Goal: Task Accomplishment & Management: Manage account settings

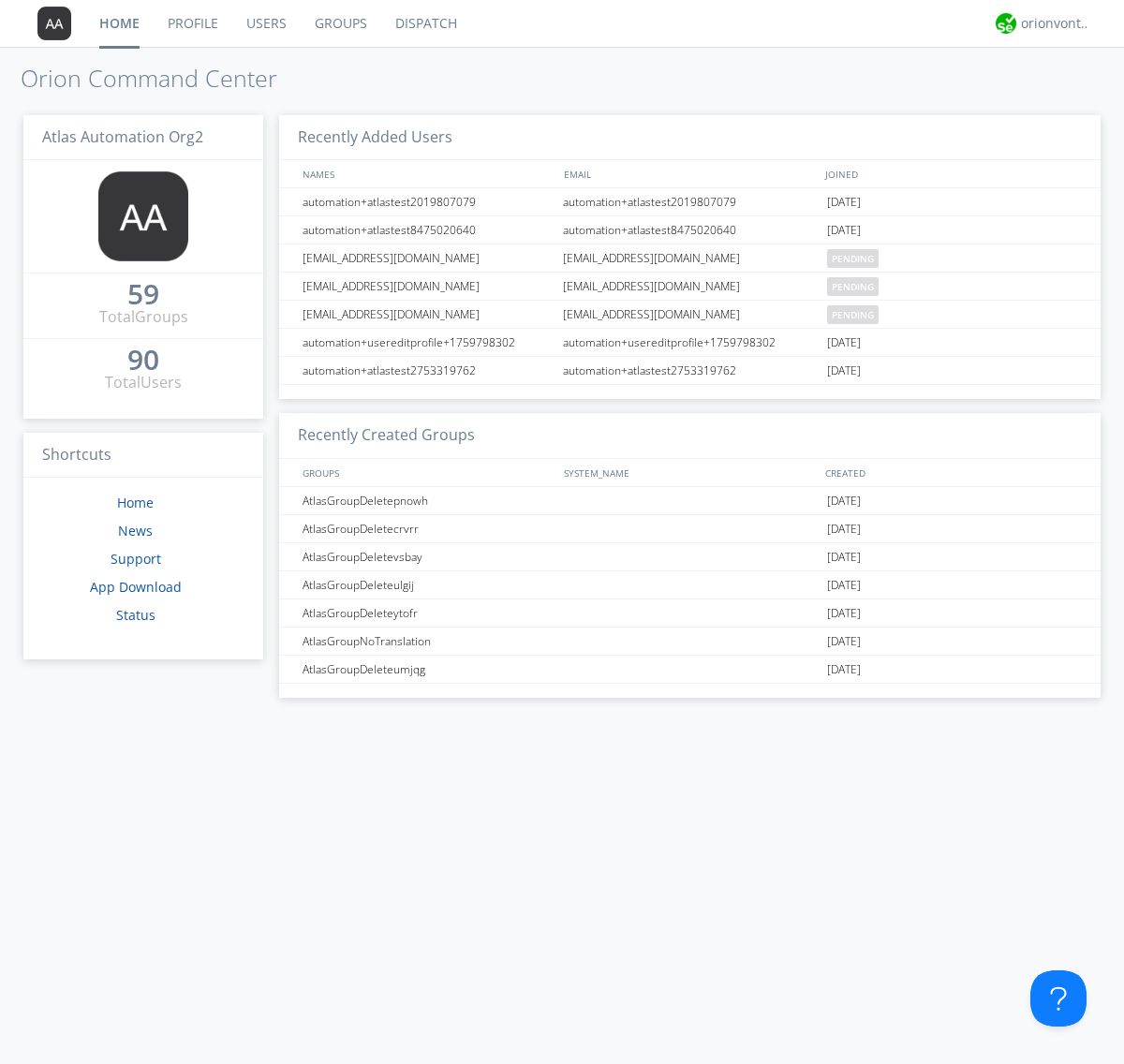
click at [265, 23] on link "Users" at bounding box center [266, 23] width 69 height 46
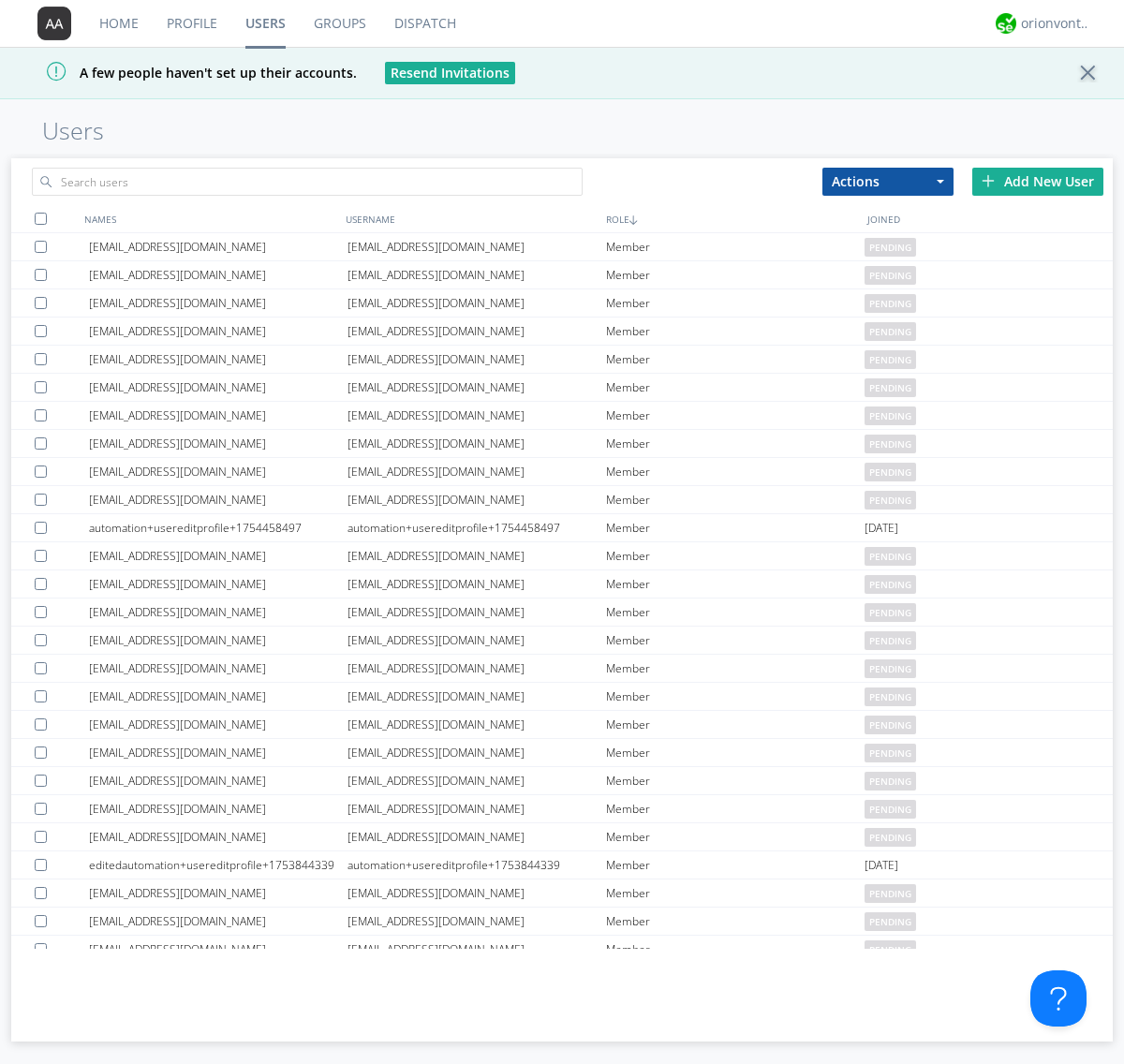
click at [1038, 181] on div "Add New User" at bounding box center [1038, 182] width 131 height 28
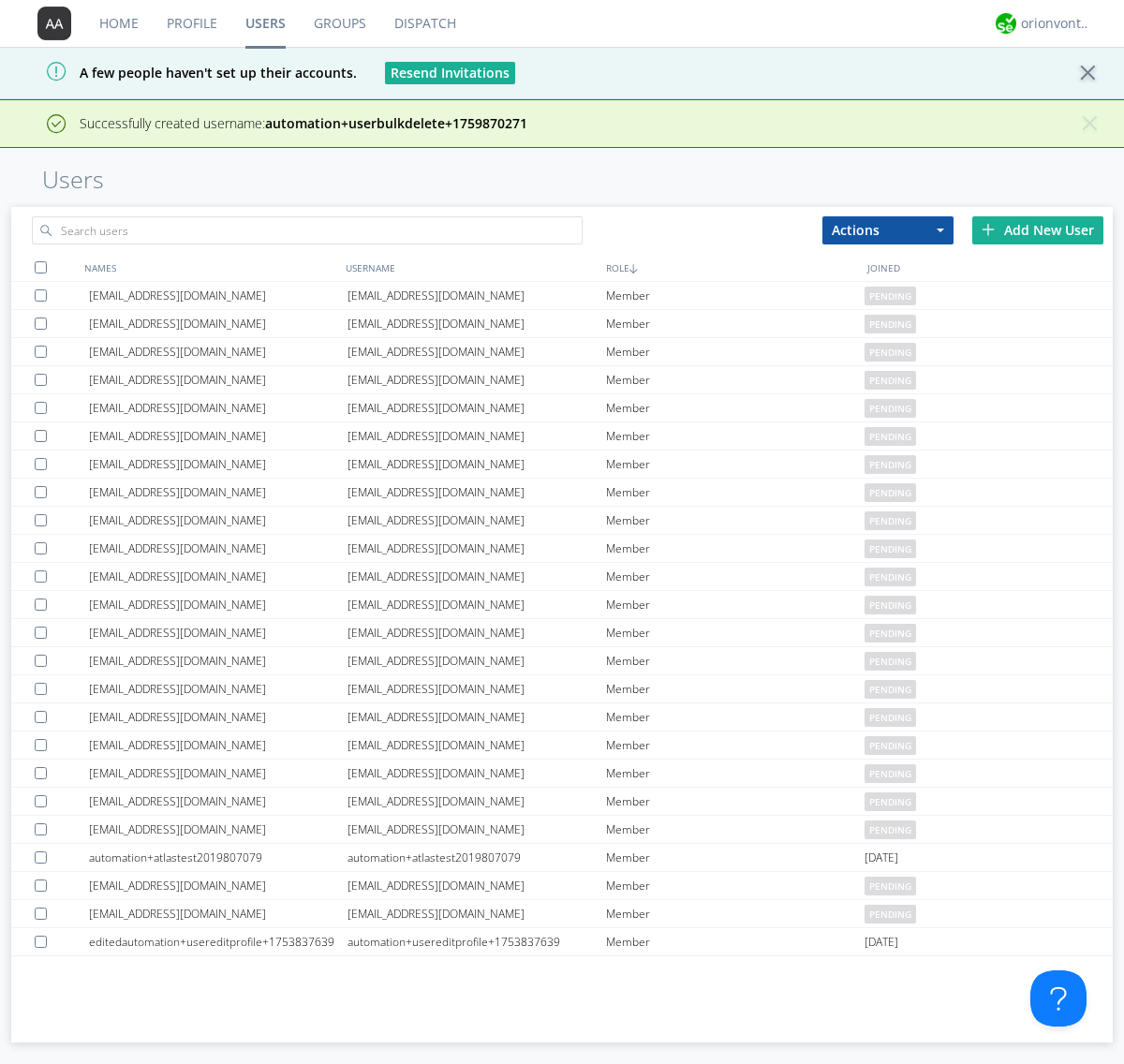
click at [1038, 229] on div "Add New User" at bounding box center [1038, 230] width 131 height 28
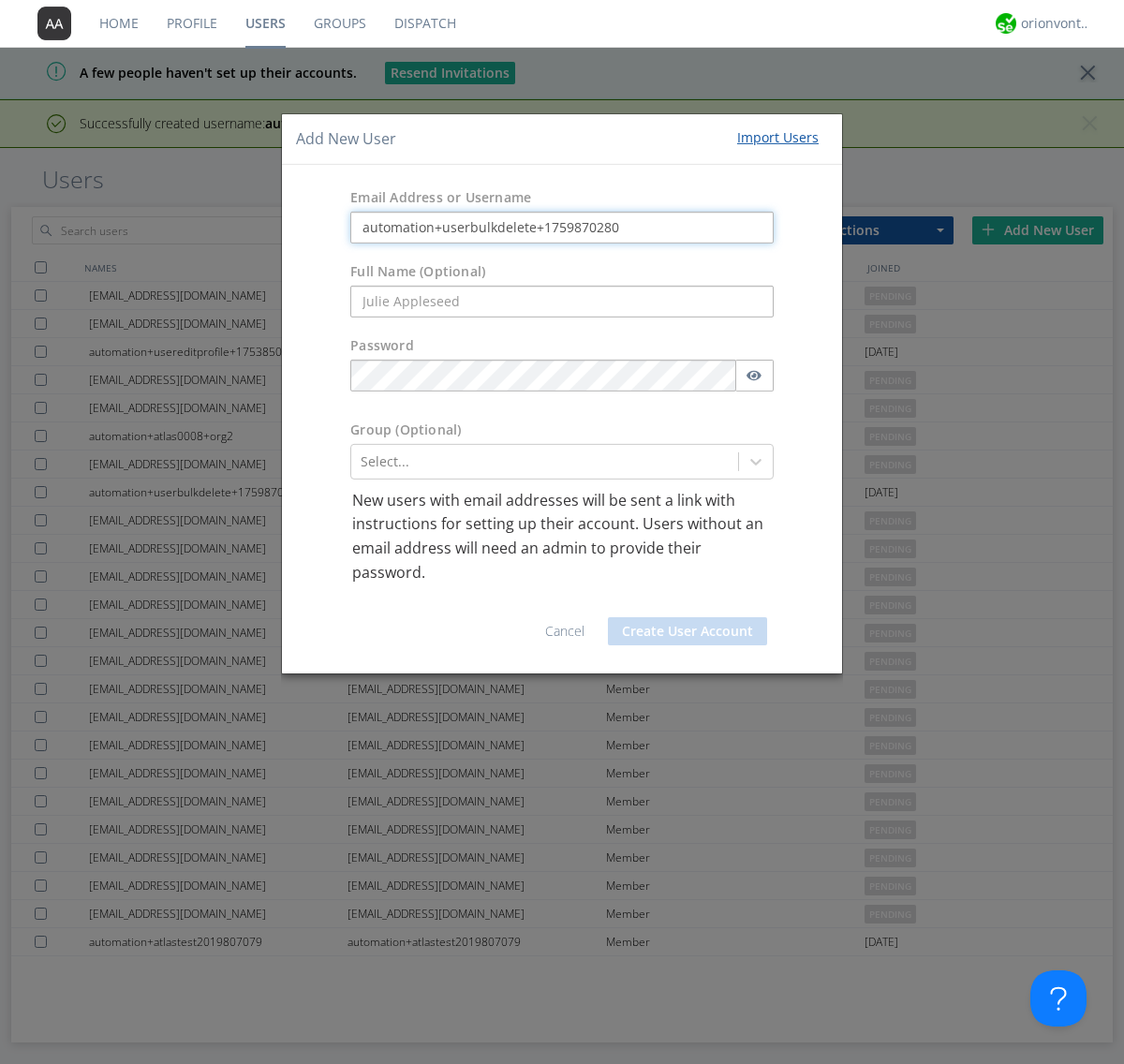
type input "automation+userbulkdelete+1759870280"
click at [687, 631] on button "Create User Account" at bounding box center [687, 631] width 159 height 28
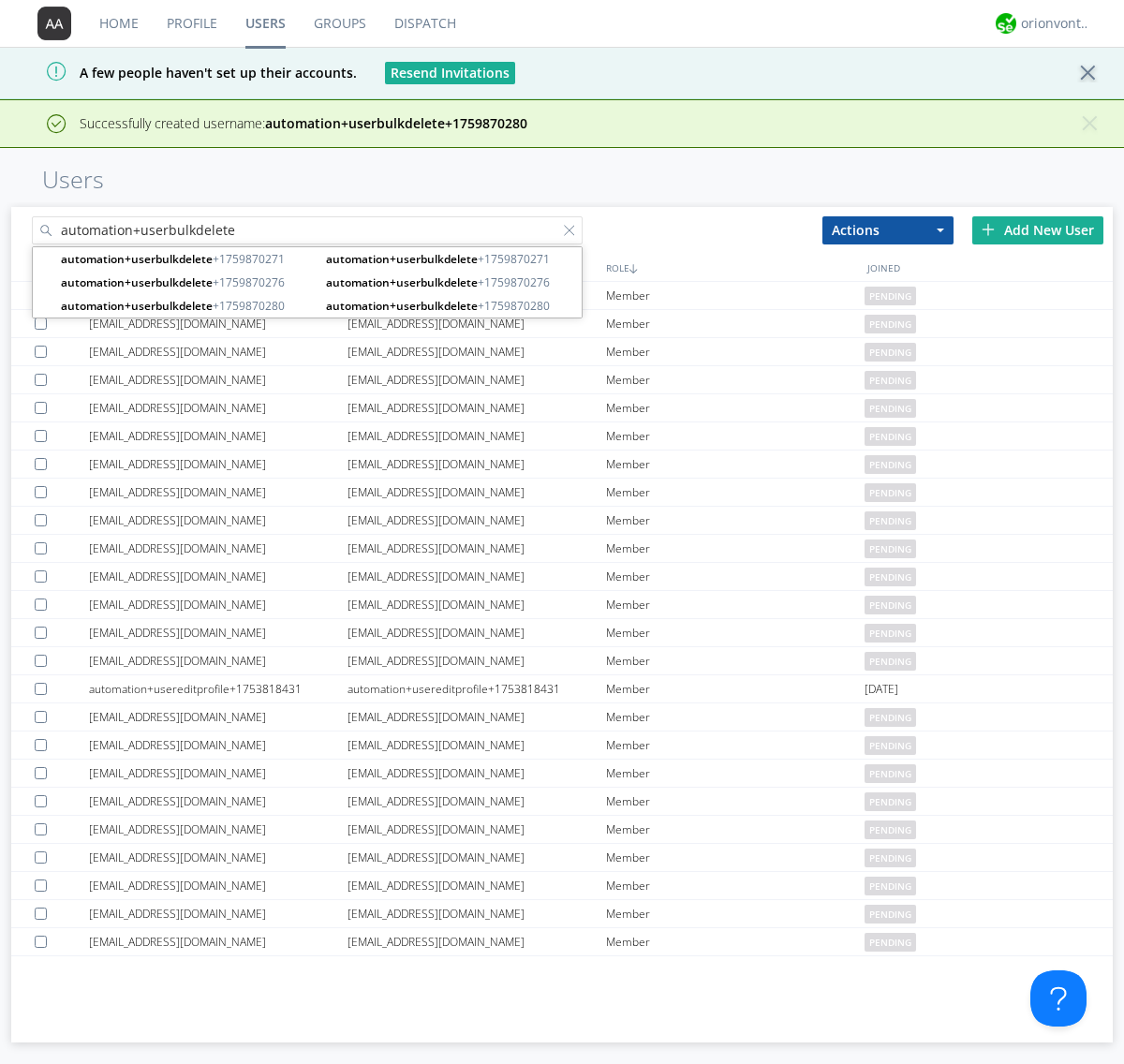
type input "automation+userbulkdelete"
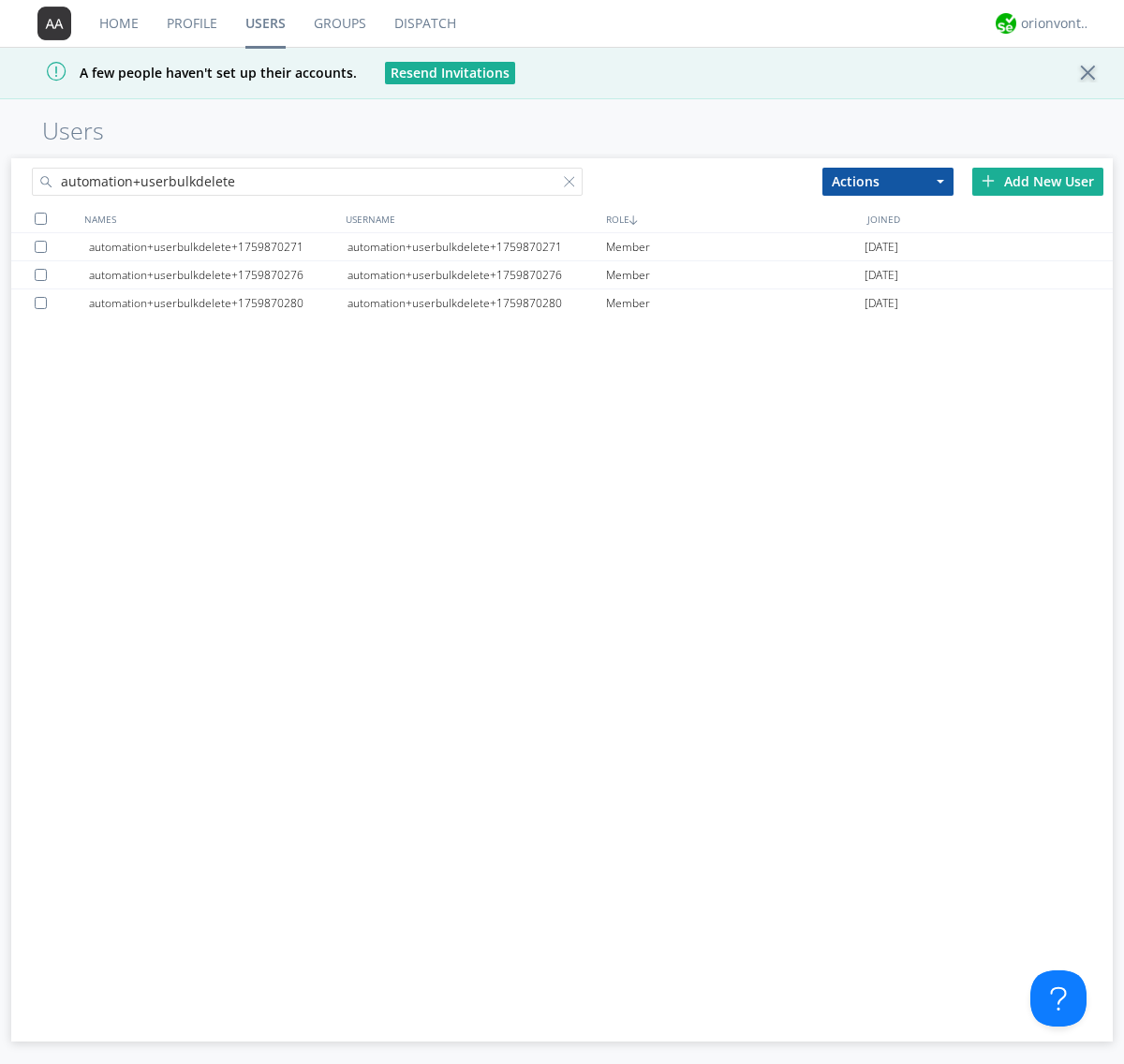
click at [41, 218] on div at bounding box center [41, 218] width 13 height 13
click at [888, 181] on button "Actions" at bounding box center [888, 182] width 131 height 28
click at [0, 0] on link "Delete User" at bounding box center [0, 0] width 0 height 0
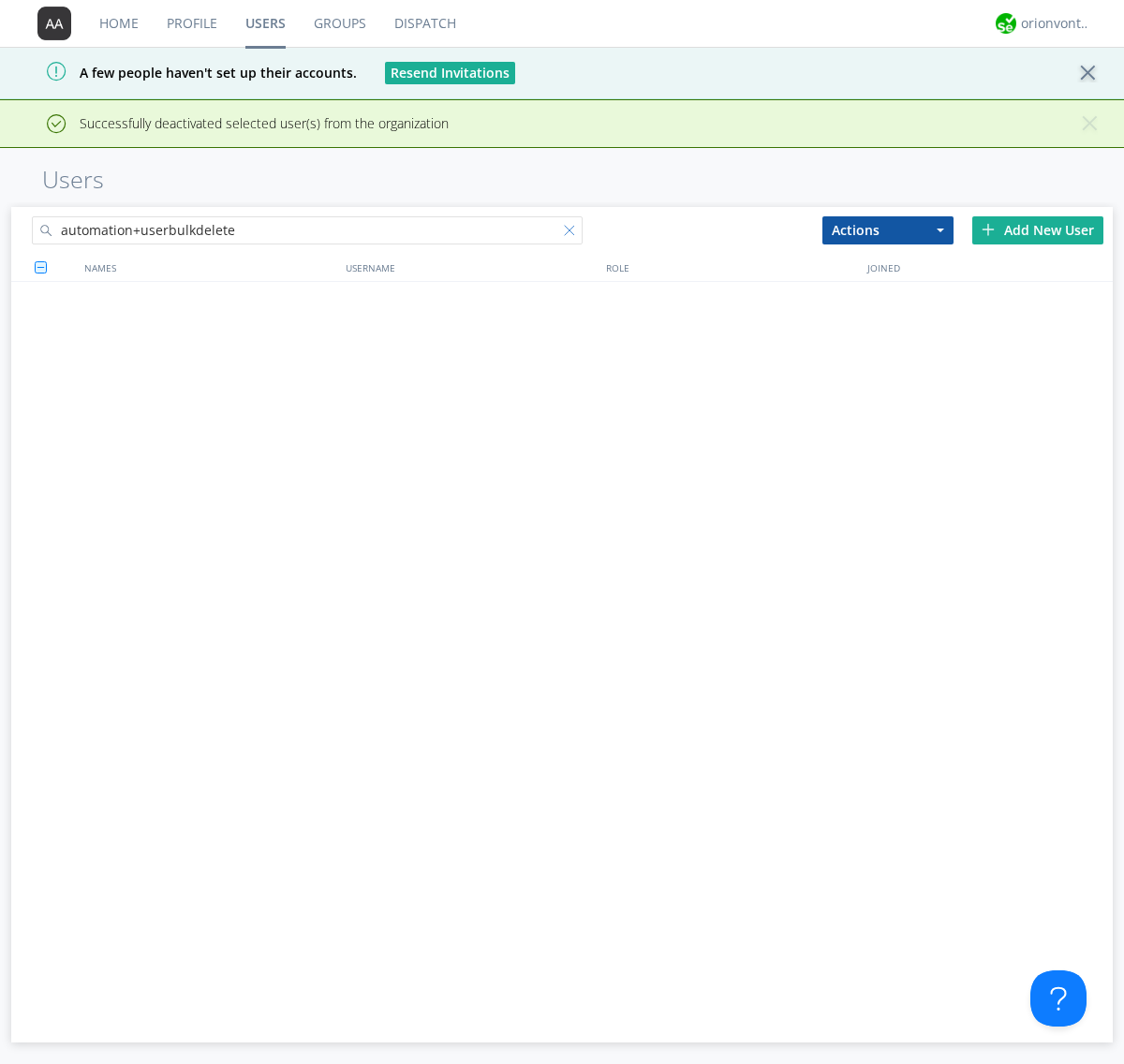
click at [573, 225] on div at bounding box center [573, 234] width 18 height 18
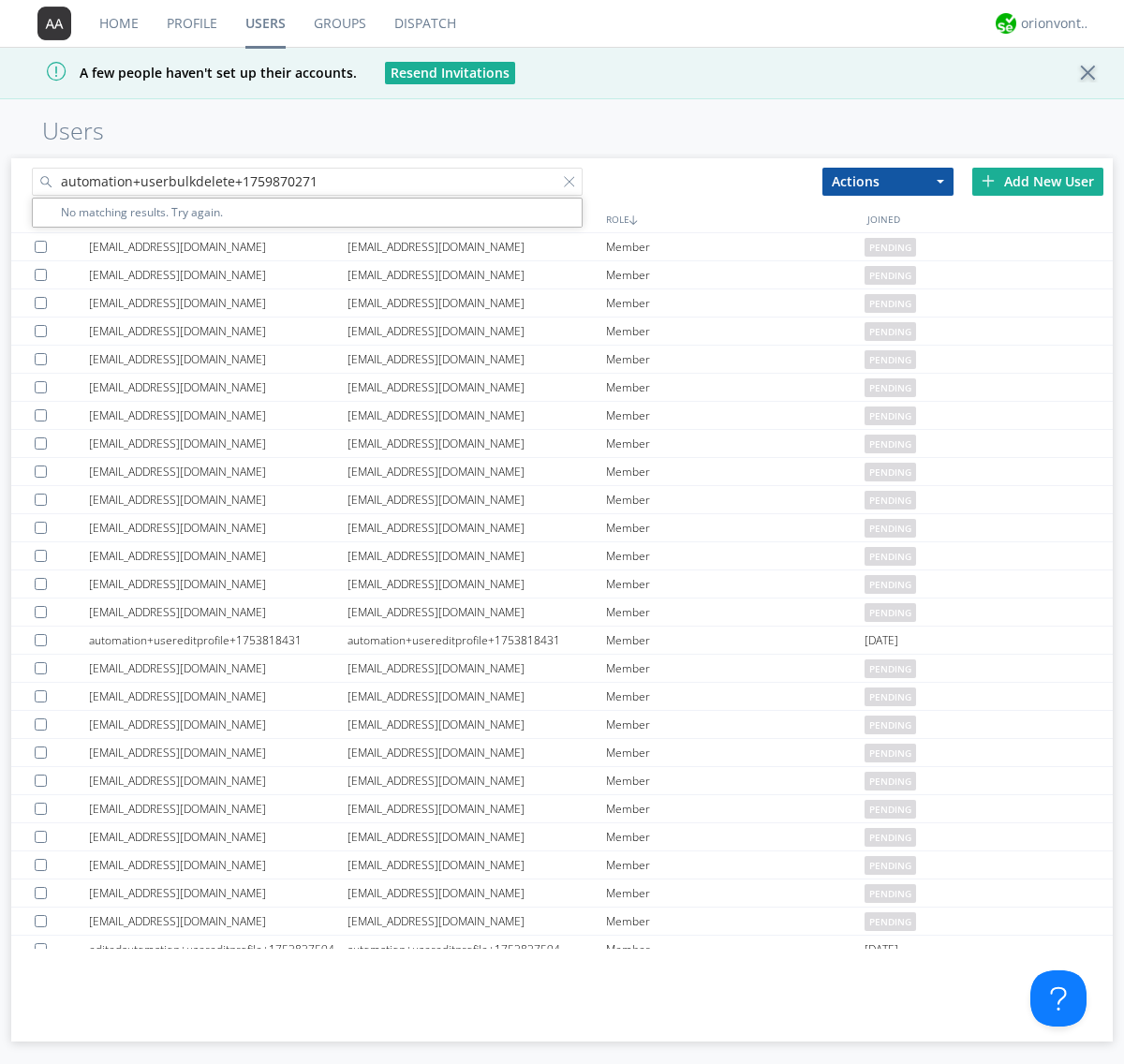
type input "automation+userbulkdelete+1759870271"
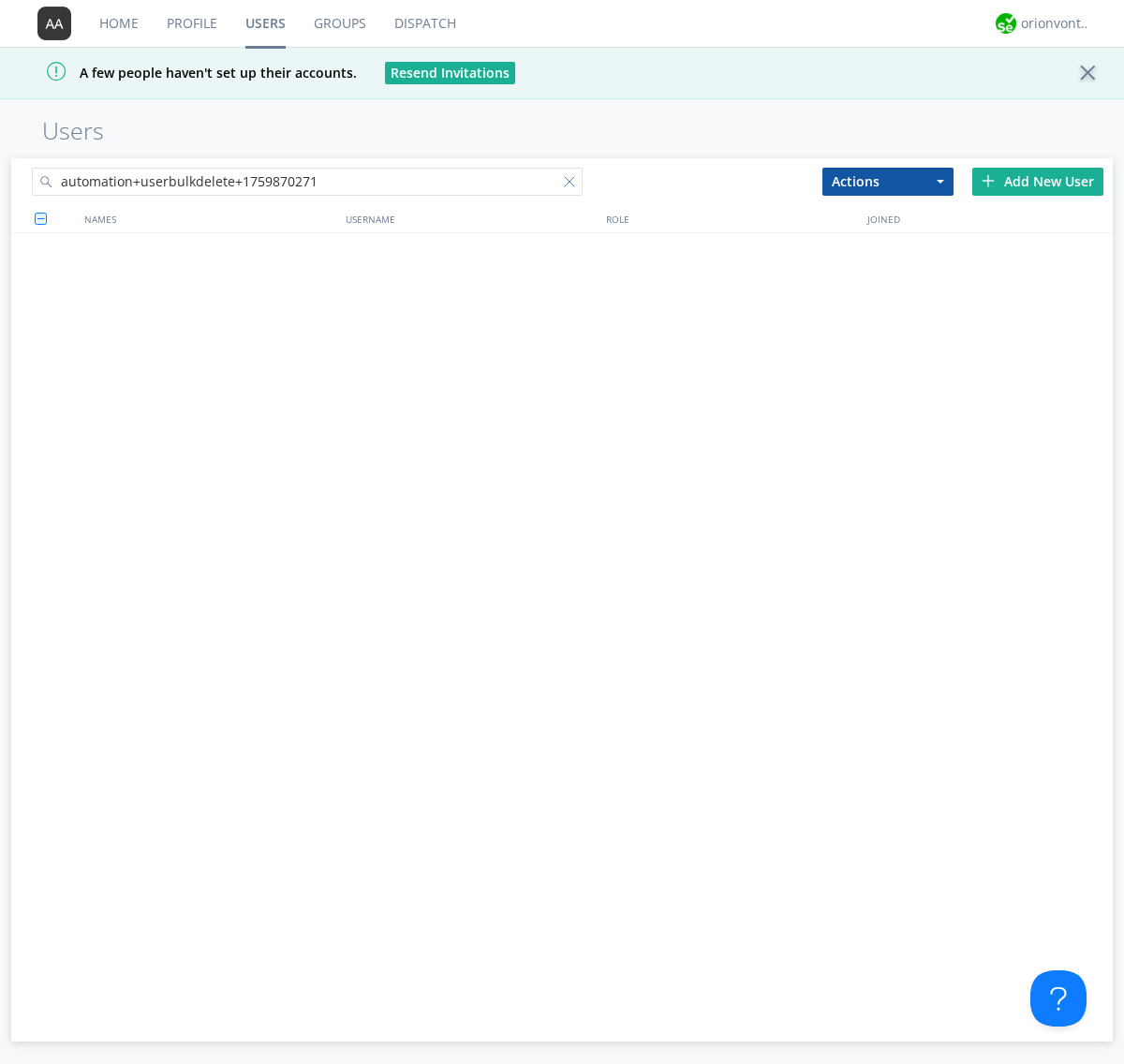
click at [573, 185] on div at bounding box center [573, 185] width 18 height 18
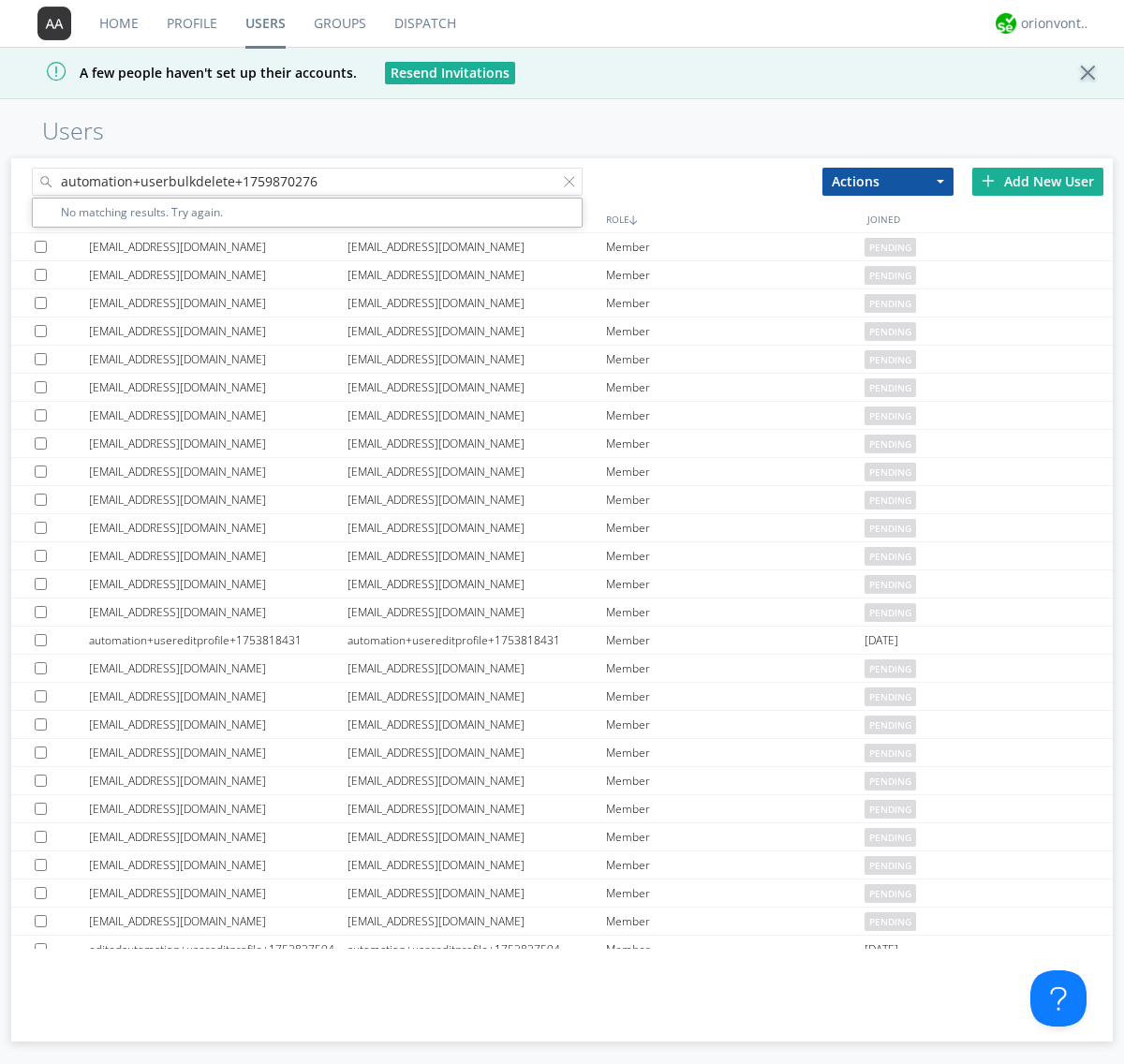
type input "automation+userbulkdelete+1759870276"
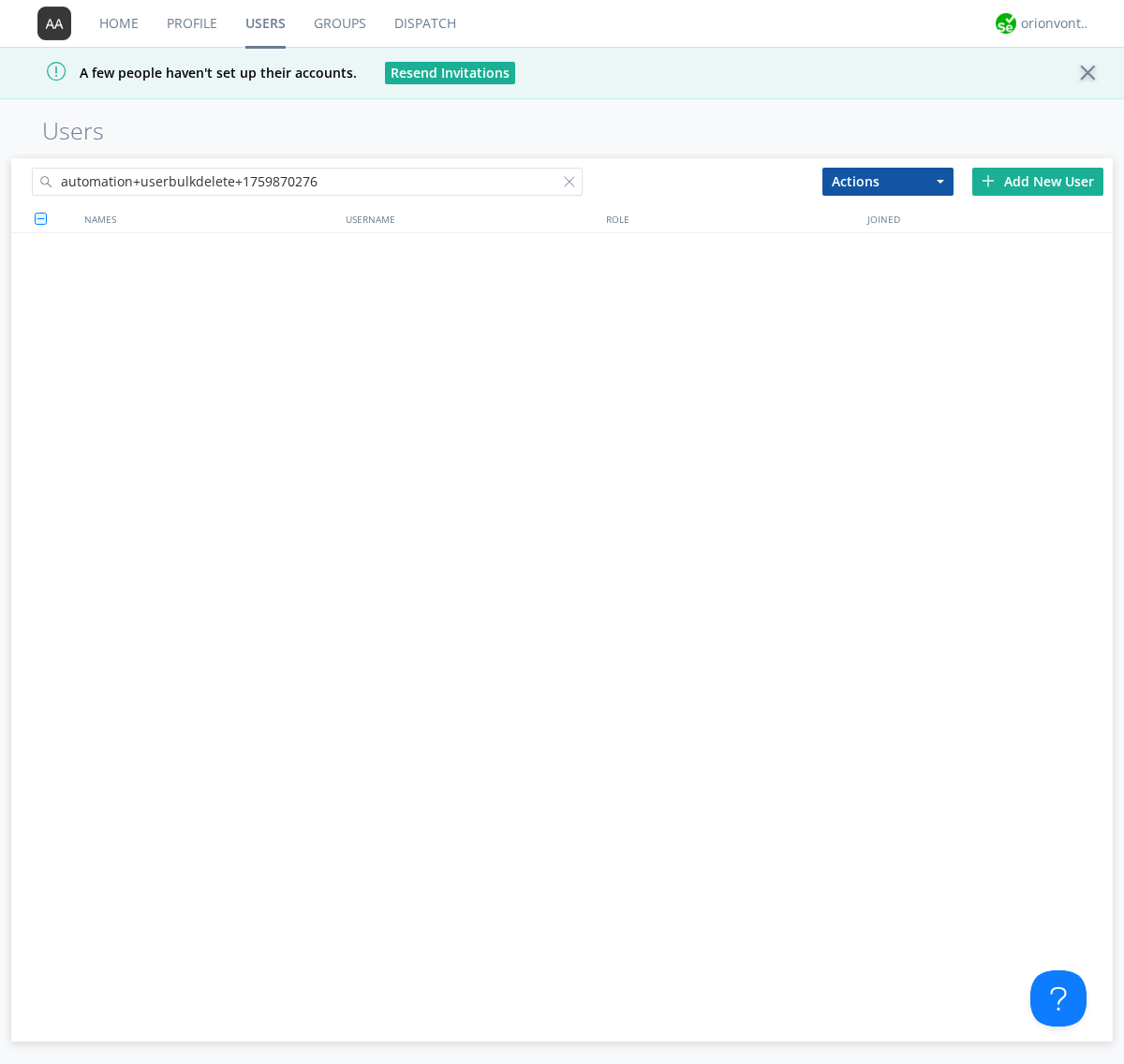
click at [573, 185] on div at bounding box center [573, 185] width 18 height 18
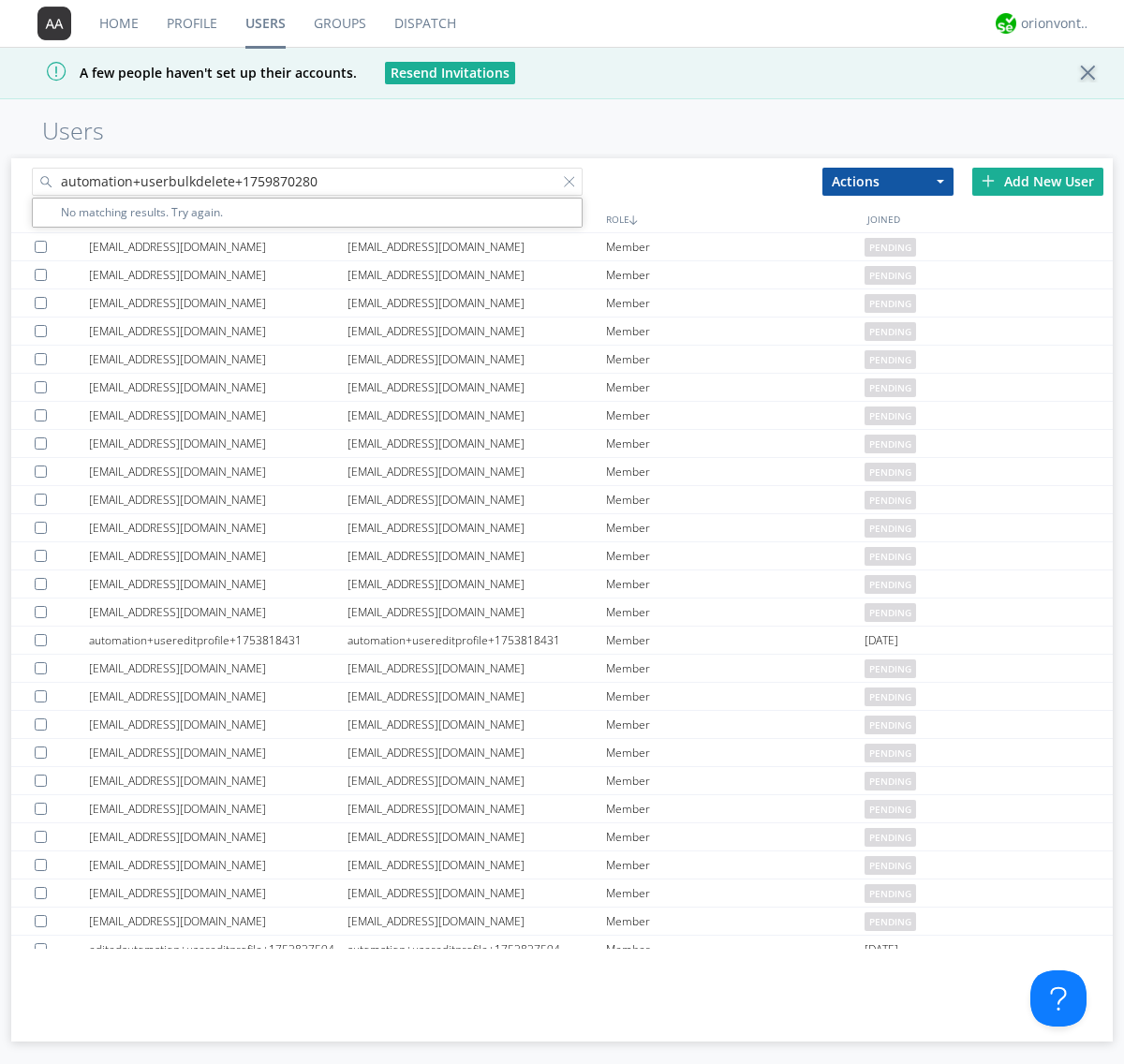
type input "automation+userbulkdelete+1759870280"
